Goal: Find specific page/section: Find specific page/section

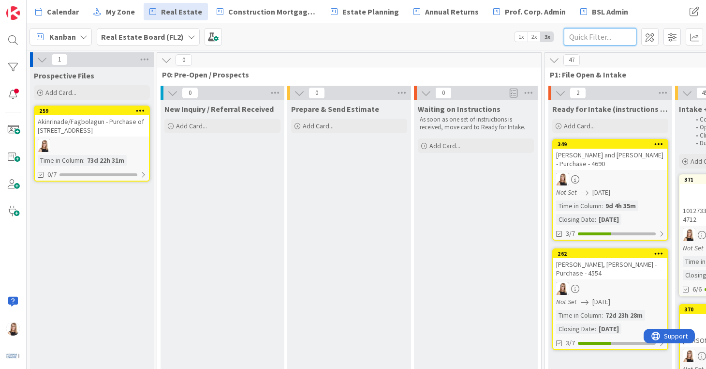
click at [608, 36] on input "text" at bounding box center [600, 36] width 73 height 17
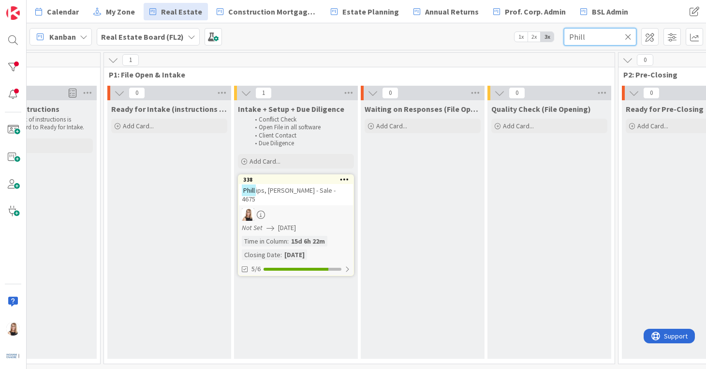
scroll to position [0, 443]
type input "Phill"
click at [312, 194] on span "ips, [PERSON_NAME] - Sale - 4675" at bounding box center [287, 194] width 94 height 17
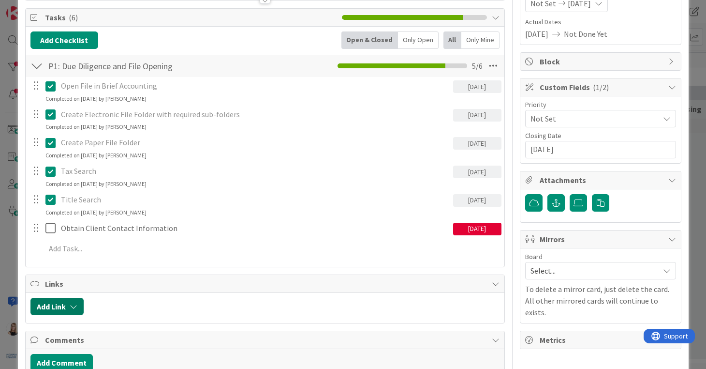
scroll to position [136, 0]
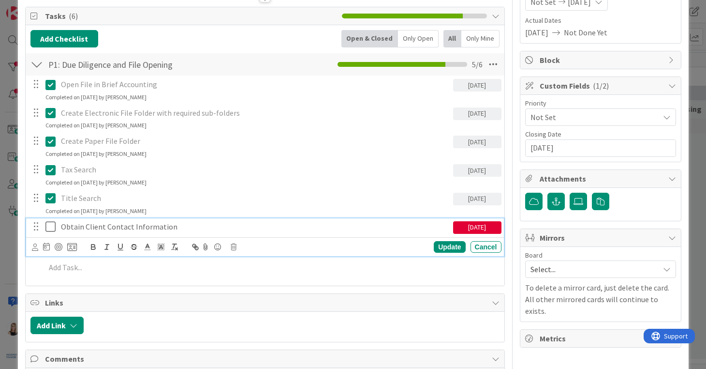
click at [55, 228] on icon at bounding box center [52, 227] width 15 height 12
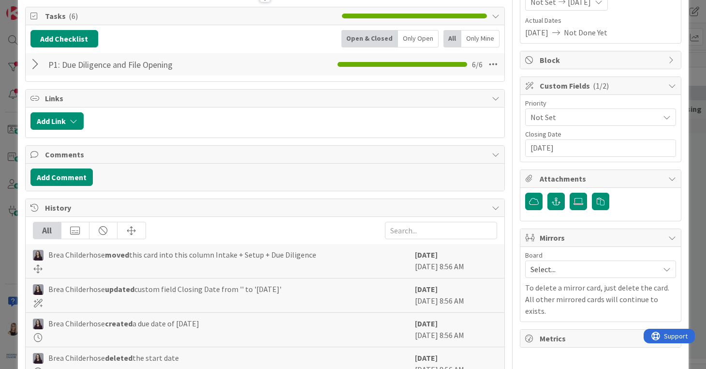
scroll to position [0, 0]
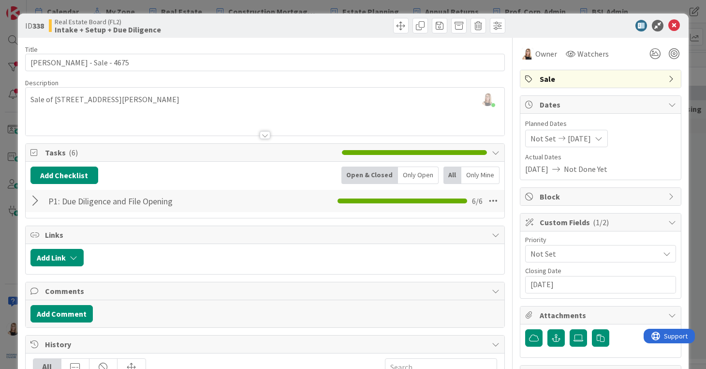
click at [673, 24] on div at bounding box center [595, 26] width 171 height 12
click at [669, 26] on icon at bounding box center [675, 26] width 12 height 12
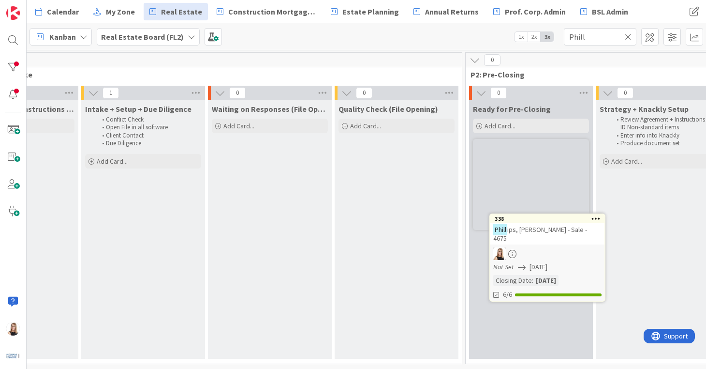
scroll to position [0, 609]
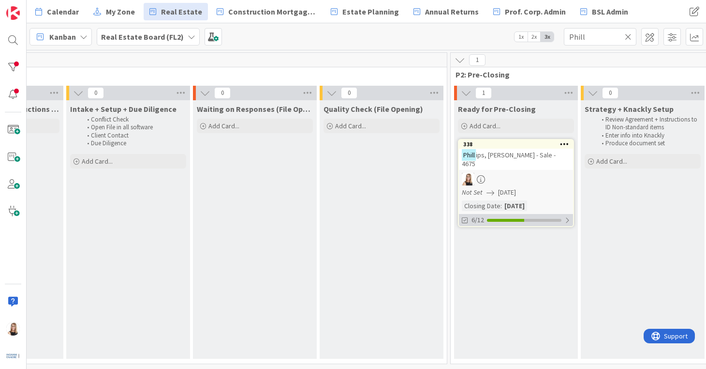
click at [550, 214] on div "6/12" at bounding box center [516, 220] width 114 height 12
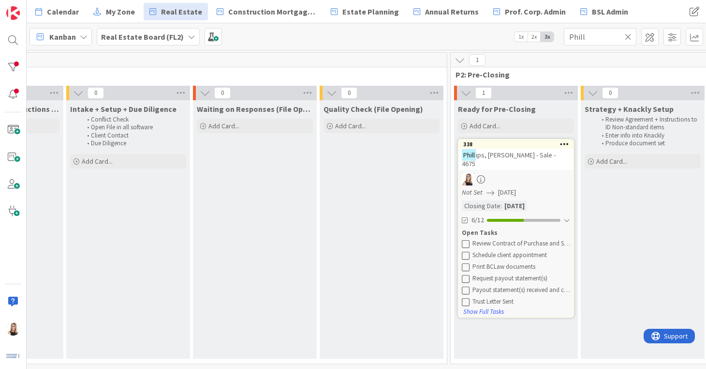
click at [468, 239] on icon at bounding box center [466, 243] width 8 height 8
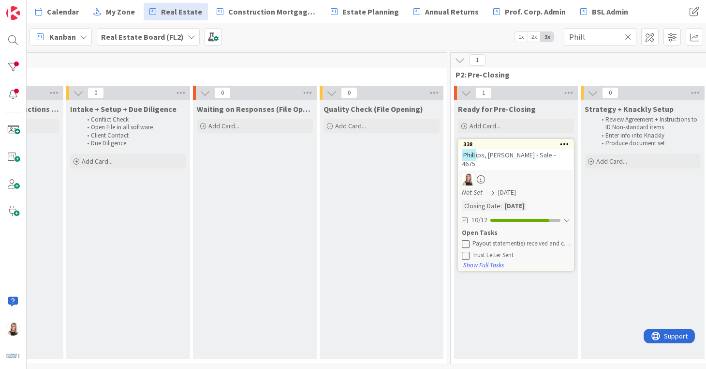
click at [468, 239] on icon at bounding box center [466, 243] width 8 height 8
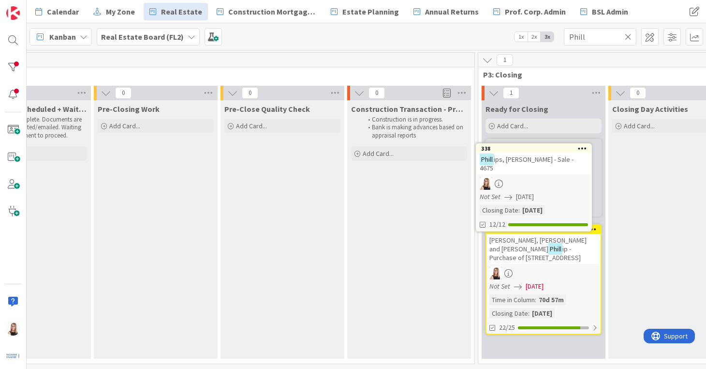
scroll to position [0, 1352]
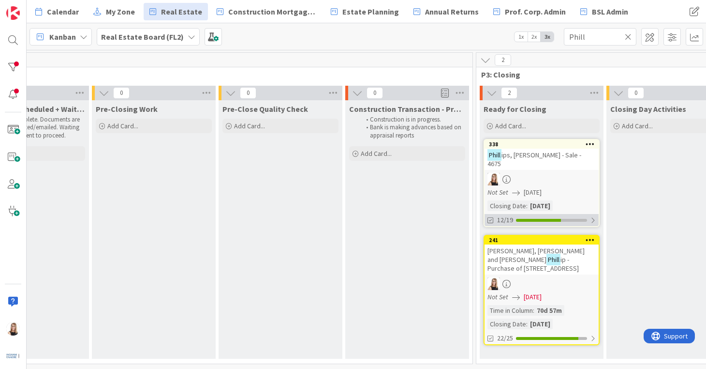
click at [584, 216] on div "12/19" at bounding box center [542, 220] width 114 height 12
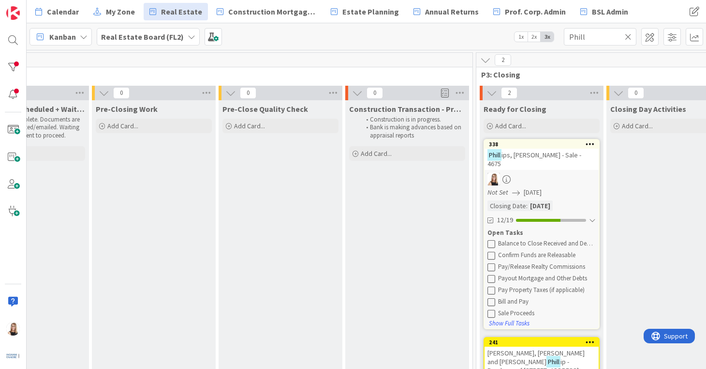
click at [629, 37] on icon at bounding box center [628, 36] width 7 height 9
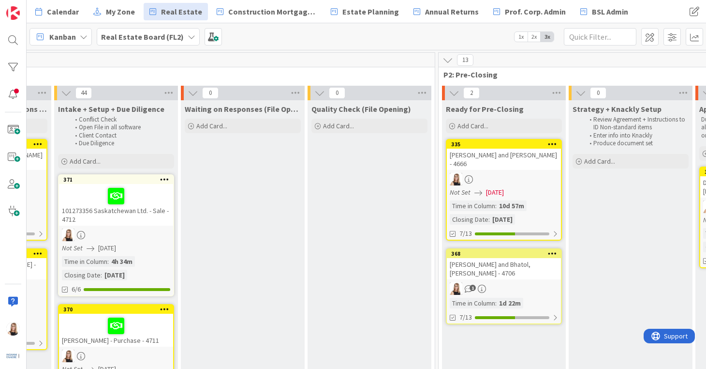
scroll to position [0, 618]
